Goal: Task Accomplishment & Management: Use online tool/utility

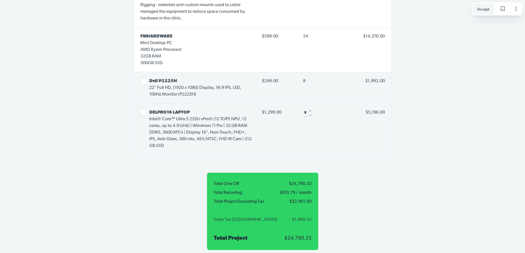
scroll to position [1333, 0]
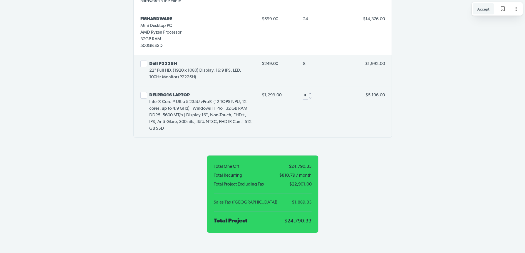
click at [304, 62] on span "8" at bounding box center [304, 64] width 2 height 4
click at [145, 61] on button "Select line item" at bounding box center [143, 64] width 7 height 7
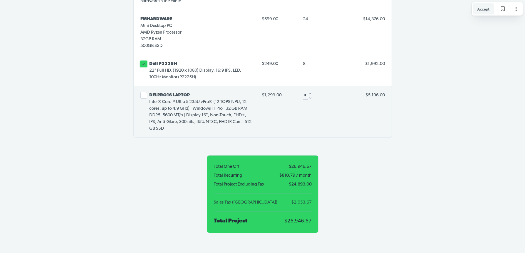
click at [141, 61] on icon at bounding box center [143, 63] width 5 height 5
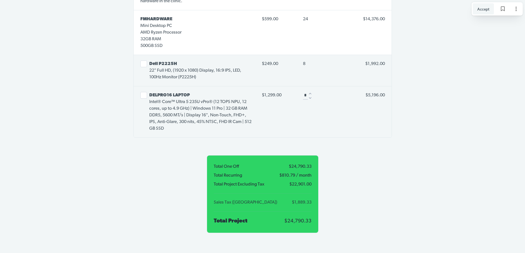
click at [309, 97] on icon "Decrease" at bounding box center [310, 98] width 2 height 2
click at [309, 96] on icon "Decrease" at bounding box center [309, 98] width 5 height 5
type input "*"
click at [309, 96] on div at bounding box center [309, 98] width 4 height 4
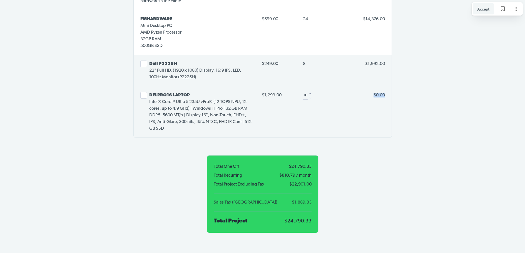
click at [309, 96] on div at bounding box center [310, 98] width 4 height 4
click at [144, 61] on button "Select line item" at bounding box center [143, 64] width 7 height 7
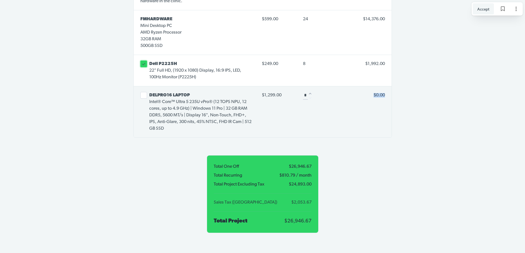
click at [144, 61] on icon at bounding box center [143, 63] width 5 height 5
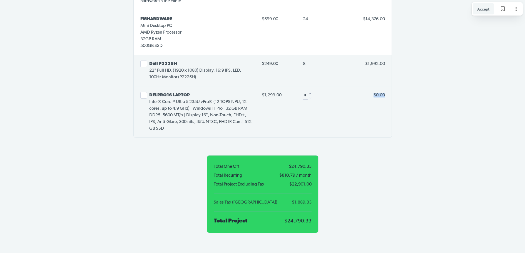
click at [144, 61] on button "Select line item" at bounding box center [143, 64] width 7 height 7
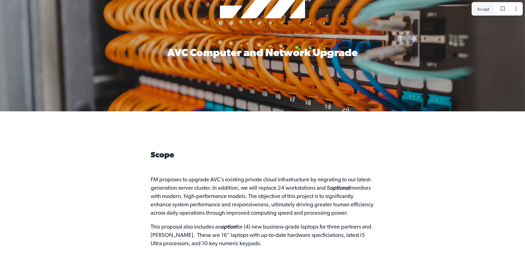
scroll to position [0, 0]
